Goal: Information Seeking & Learning: Compare options

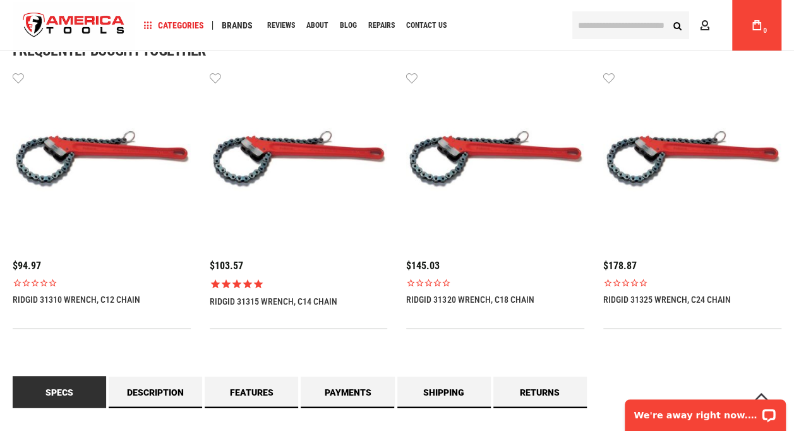
click at [77, 202] on img at bounding box center [102, 160] width 178 height 178
click at [37, 260] on span "$94.97" at bounding box center [27, 266] width 28 height 12
click at [54, 300] on link "RIDGID 31310 WRENCH, C12 CHAIN" at bounding box center [77, 299] width 128 height 10
click at [70, 164] on img at bounding box center [102, 160] width 178 height 178
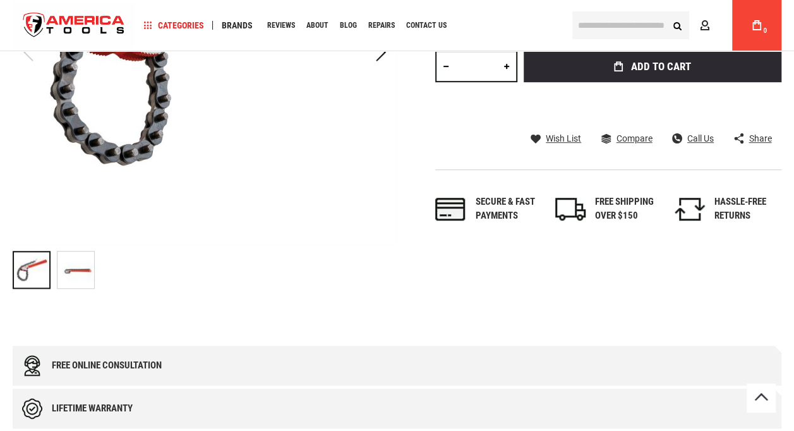
click at [76, 270] on img "RIDGID 31310 WRENCH, C12 CHAIN" at bounding box center [76, 270] width 37 height 37
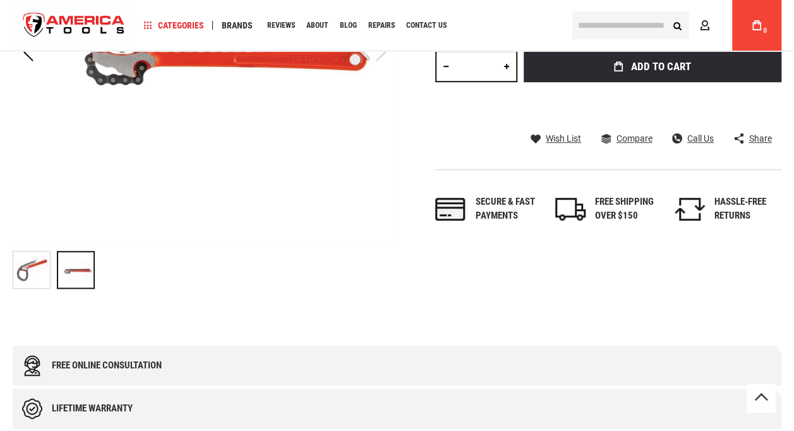
click at [37, 277] on img "RIDGID 31310 WRENCH, C12 CHAIN" at bounding box center [31, 270] width 37 height 37
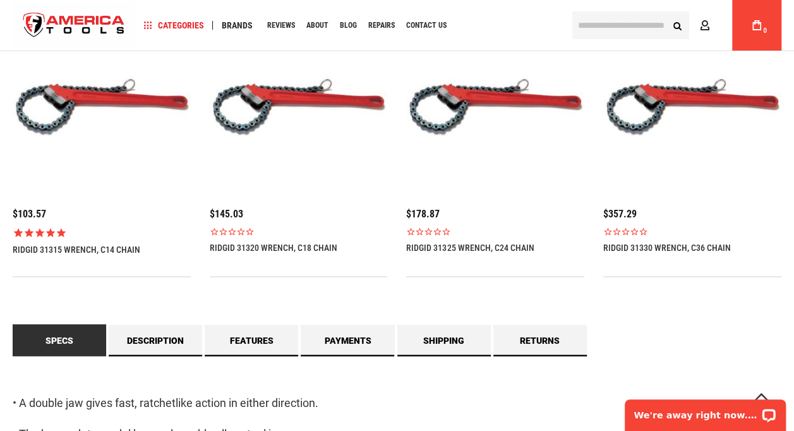
scroll to position [944, 0]
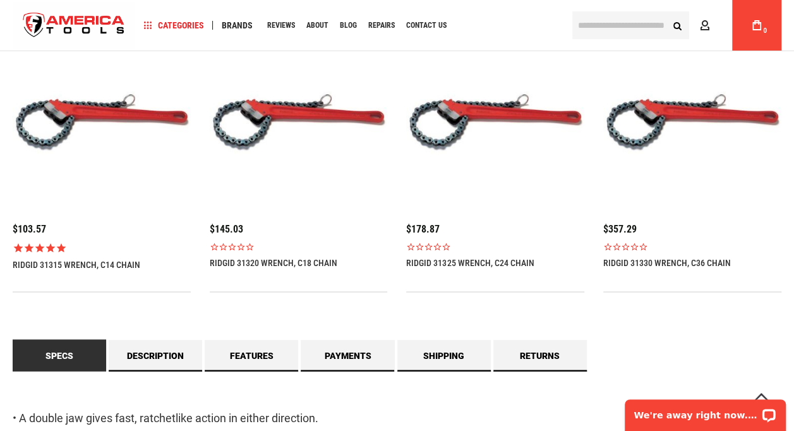
click at [250, 118] on img at bounding box center [299, 123] width 178 height 178
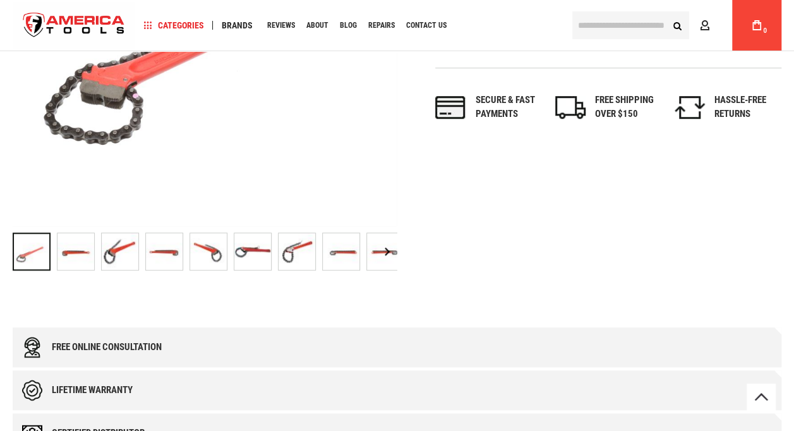
click at [100, 252] on div "RIDGID 31320 WRENCH, C18 CHAIN" at bounding box center [79, 251] width 44 height 51
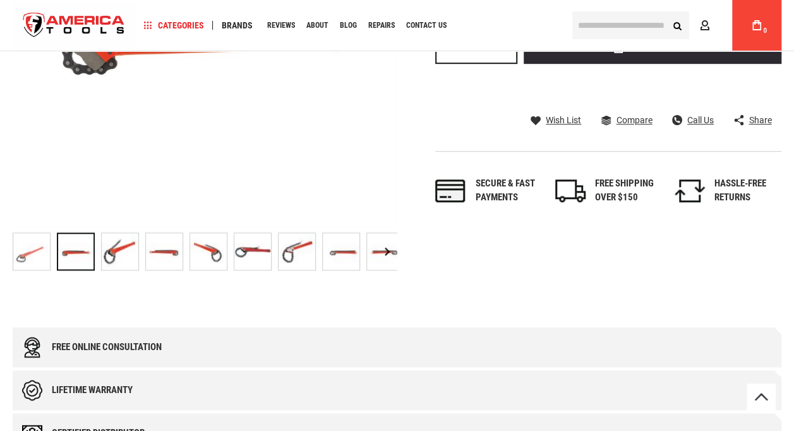
click at [135, 256] on img "RIDGID 31320 WRENCH, C18 CHAIN" at bounding box center [120, 251] width 37 height 37
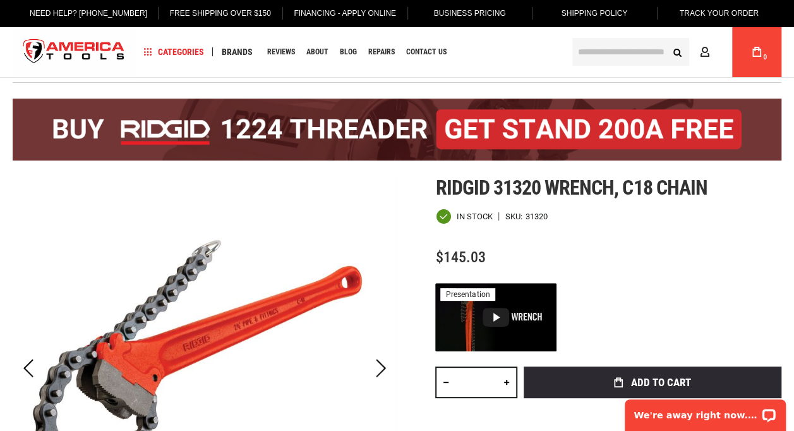
scroll to position [0, 0]
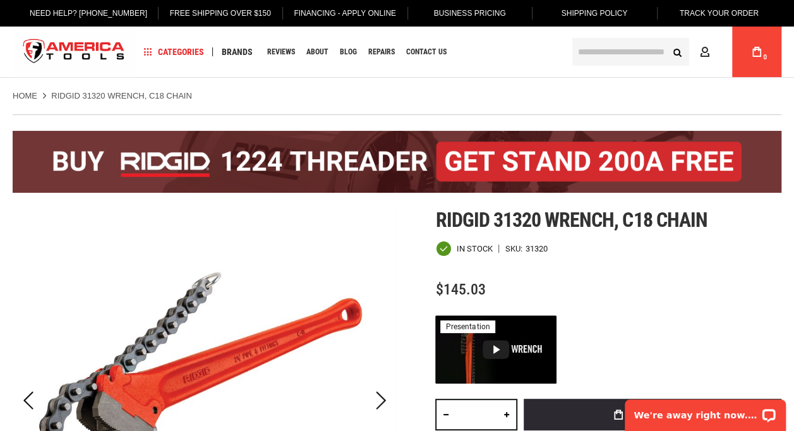
click at [23, 95] on link "Home" at bounding box center [25, 95] width 25 height 11
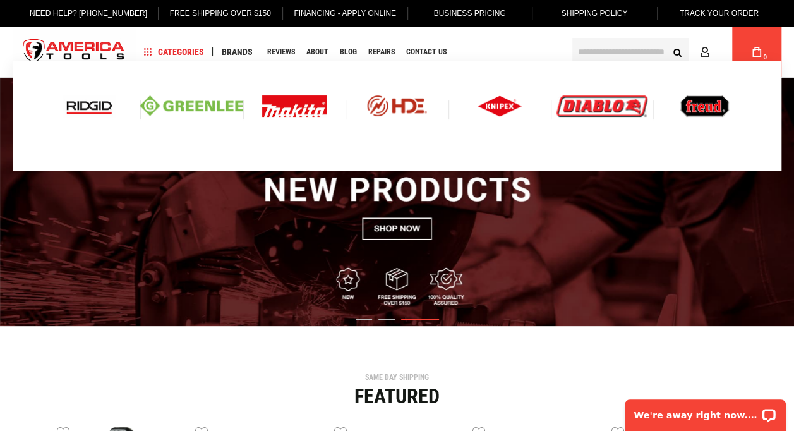
click at [190, 105] on img at bounding box center [191, 105] width 102 height 21
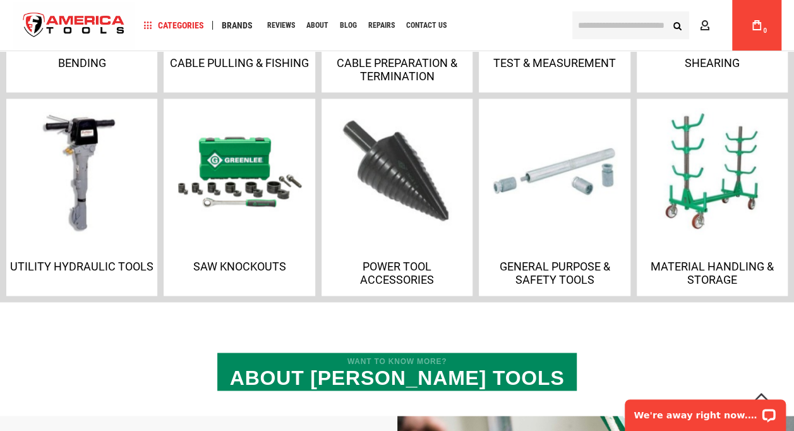
scroll to position [774, 0]
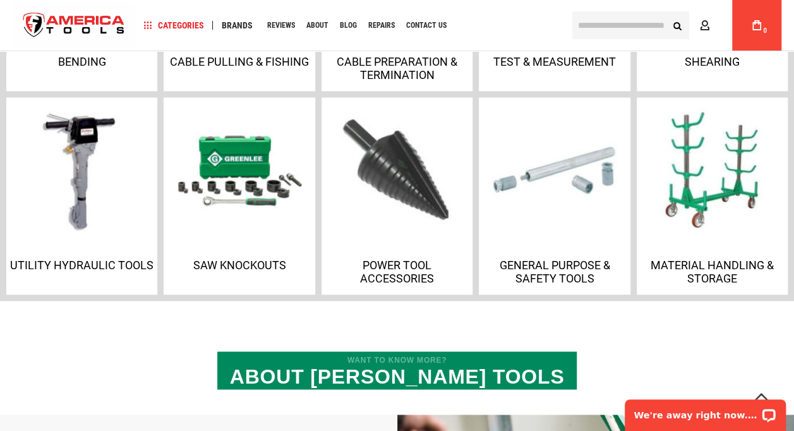
click at [198, 142] on img at bounding box center [239, 170] width 126 height 126
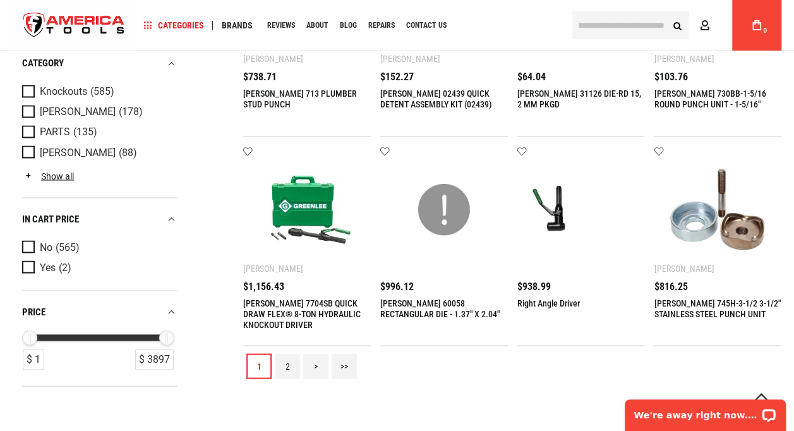
scroll to position [1047, 0]
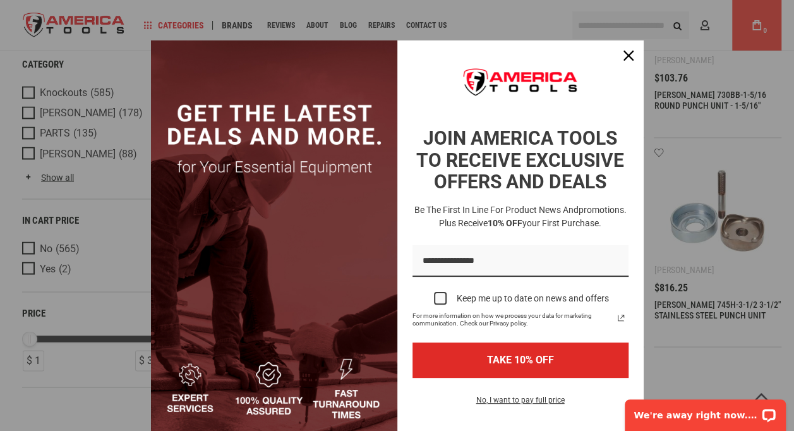
click at [116, 219] on div "Marketing offer form" at bounding box center [397, 215] width 794 height 431
click at [82, 281] on div "Marketing offer form" at bounding box center [397, 215] width 794 height 431
click at [619, 61] on div "Close" at bounding box center [629, 56] width 20 height 20
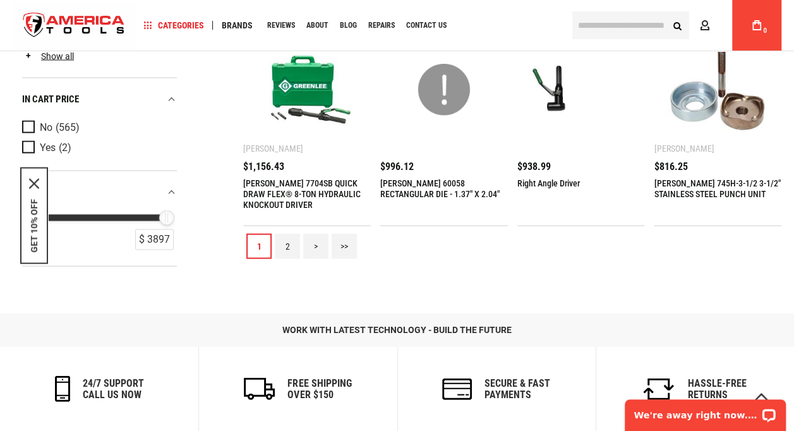
scroll to position [1174, 0]
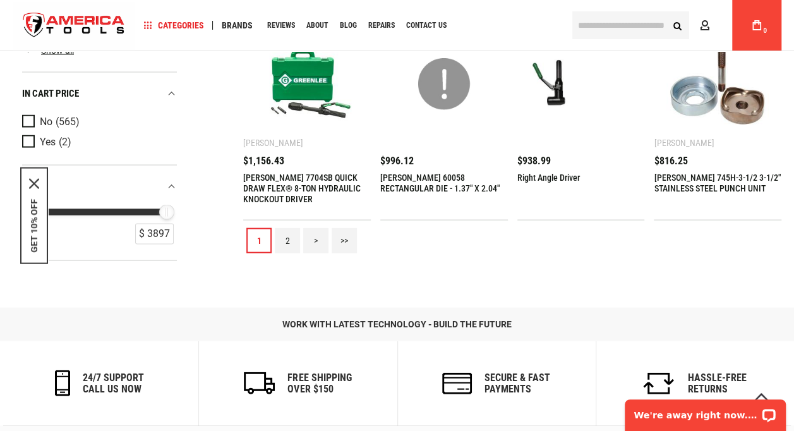
click at [298, 235] on link "2" at bounding box center [287, 240] width 25 height 25
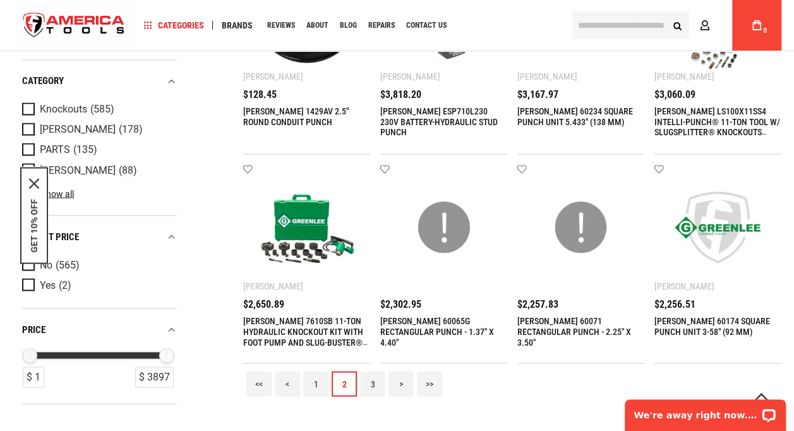
scroll to position [1033, 0]
